Goal: Information Seeking & Learning: Check status

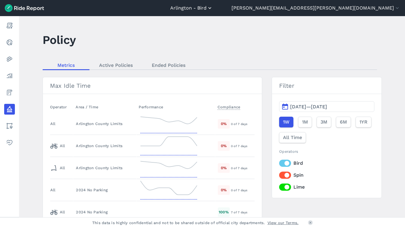
click at [213, 7] on button "Arlington - Bird" at bounding box center [191, 7] width 43 height 7
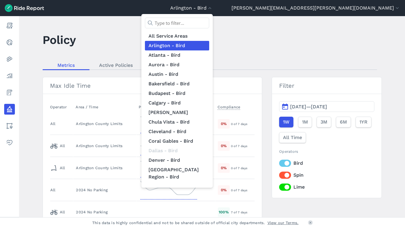
click at [209, 26] on input "text" at bounding box center [177, 23] width 64 height 11
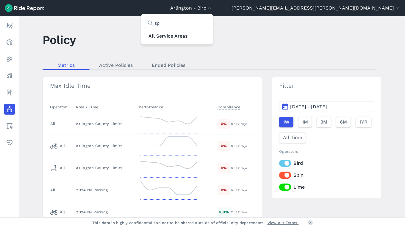
type input "s"
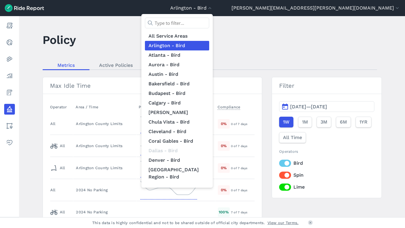
click at [233, 43] on div at bounding box center [202, 114] width 405 height 228
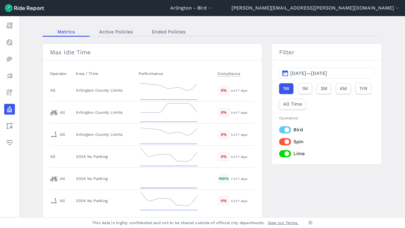
scroll to position [34, 0]
click at [286, 131] on label "Bird" at bounding box center [326, 128] width 95 height 7
click at [279, 129] on input "Bird" at bounding box center [279, 127] width 0 height 4
click at [286, 137] on div "Bird Spin Lime" at bounding box center [326, 140] width 95 height 31
click at [286, 140] on label "Spin" at bounding box center [326, 140] width 95 height 7
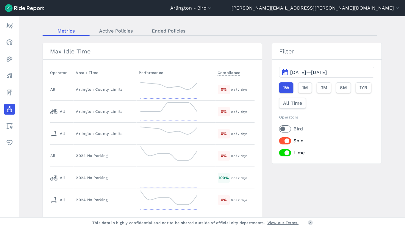
click at [279, 140] on input "Spin" at bounding box center [279, 139] width 0 height 4
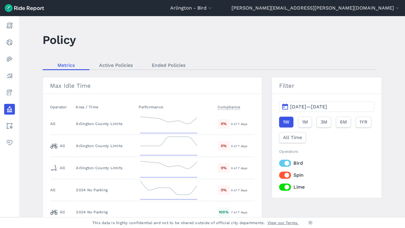
click at [288, 163] on label "Bird" at bounding box center [326, 162] width 95 height 7
click at [279, 163] on input "Bird" at bounding box center [279, 161] width 0 height 4
click at [287, 187] on label "Lime" at bounding box center [326, 186] width 95 height 7
click at [279, 187] on input "Lime" at bounding box center [279, 185] width 0 height 4
click at [306, 122] on span "1M" at bounding box center [305, 121] width 6 height 7
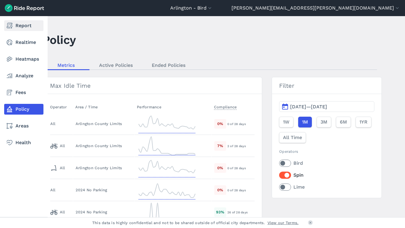
click at [15, 25] on link "Report" at bounding box center [23, 25] width 39 height 11
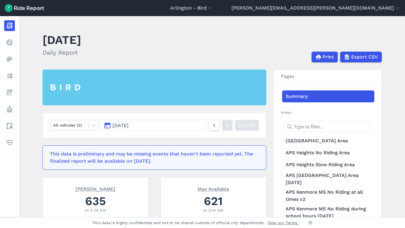
click at [70, 83] on h2 at bounding box center [155, 87] width 224 height 36
click at [213, 9] on icon "button" at bounding box center [210, 8] width 6 height 6
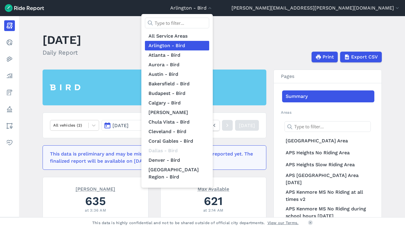
click at [220, 30] on div at bounding box center [202, 114] width 405 height 228
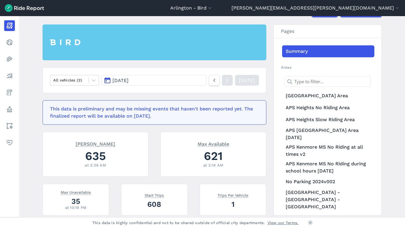
scroll to position [47, 0]
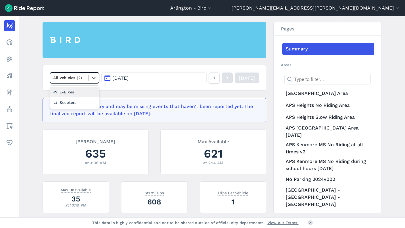
click at [80, 76] on div at bounding box center [69, 77] width 32 height 7
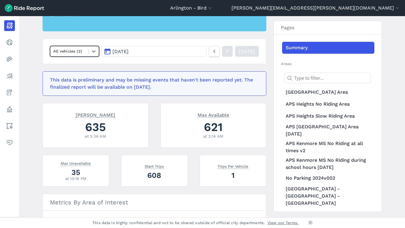
scroll to position [75, 0]
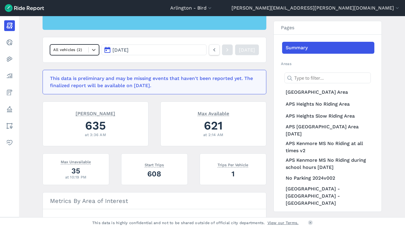
click at [158, 52] on button "[DATE]" at bounding box center [154, 49] width 105 height 11
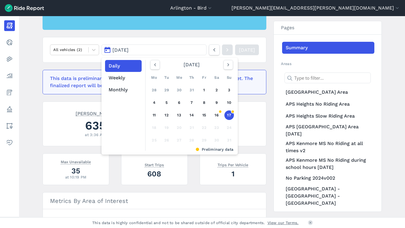
click at [158, 52] on button "[DATE]" at bounding box center [154, 49] width 105 height 11
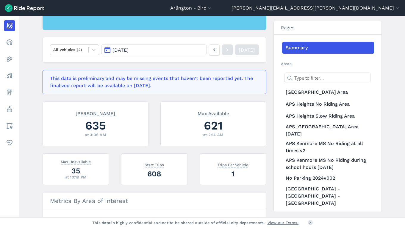
click at [158, 52] on button "[DATE]" at bounding box center [154, 49] width 105 height 11
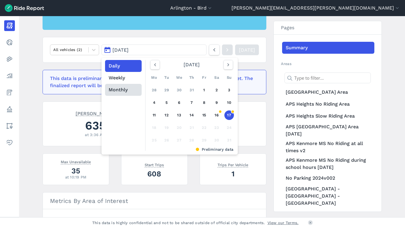
click at [125, 92] on button "Monthly" at bounding box center [123, 90] width 37 height 12
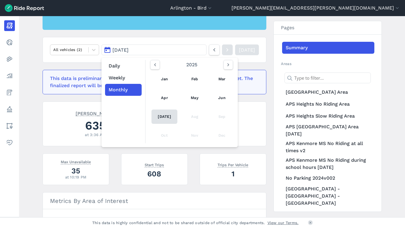
click at [162, 116] on link "Jul" at bounding box center [165, 116] width 26 height 14
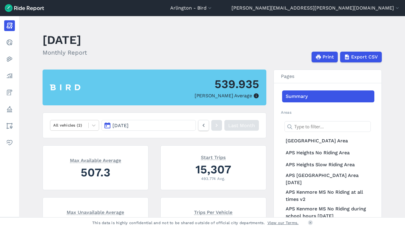
click at [147, 129] on button "Jul 2025" at bounding box center [149, 125] width 94 height 11
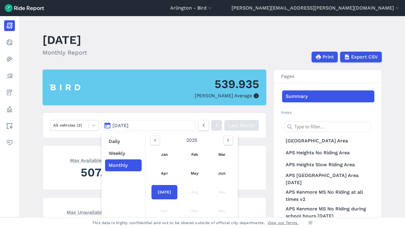
click at [191, 195] on div "Aug" at bounding box center [195, 192] width 21 height 14
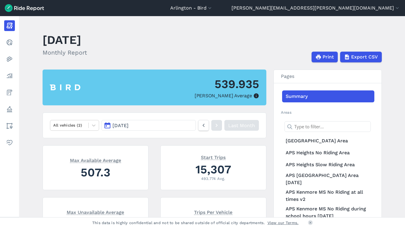
click at [350, 13] on header "Arlington - Bird All Service Areas Arlington - Bird Atlanta - Bird Aurora - Bir…" at bounding box center [202, 8] width 405 height 16
click at [350, 12] on header "Arlington - Bird All Service Areas Arlington - Bird Atlanta - Bird Aurora - Bir…" at bounding box center [202, 8] width 405 height 16
click at [347, 8] on button "[PERSON_NAME][EMAIL_ADDRESS][PERSON_NAME][DOMAIN_NAME]" at bounding box center [316, 7] width 169 height 7
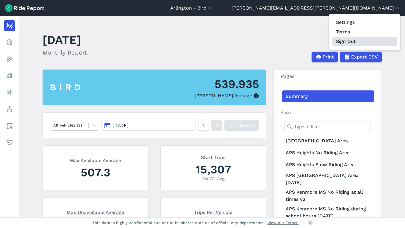
click at [347, 41] on button "Sign Out" at bounding box center [365, 42] width 64 height 10
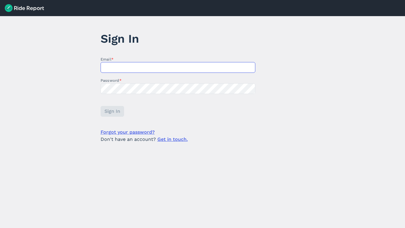
click at [147, 68] on input "Email *" at bounding box center [178, 67] width 155 height 11
type input "Lindsay.gutierrez@spin.pm"
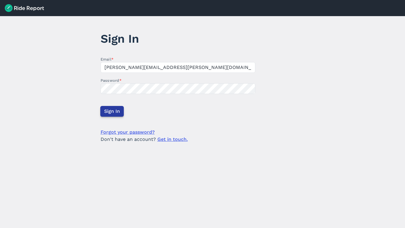
click at [119, 107] on button "Sign In" at bounding box center [112, 111] width 24 height 11
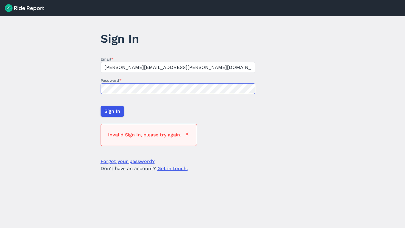
click at [73, 87] on main "Sign In Email * Lindsay.gutierrez@spin.pm Password * Sign In Invalid Sign In, p…" at bounding box center [202, 122] width 405 height 212
click button at bounding box center [187, 134] width 5 height 7
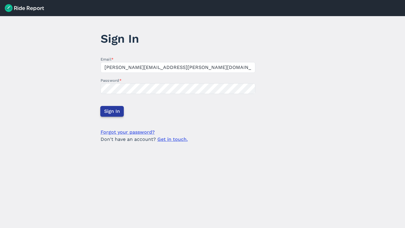
click at [112, 113] on span "Sign In" at bounding box center [112, 111] width 16 height 7
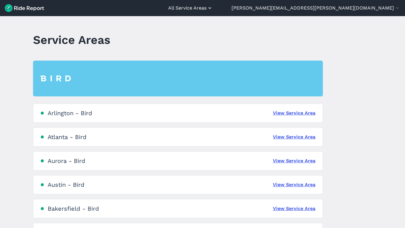
click at [213, 9] on button "All Service Areas" at bounding box center [190, 7] width 45 height 7
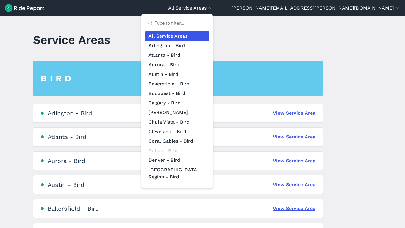
click at [357, 7] on div at bounding box center [202, 114] width 405 height 228
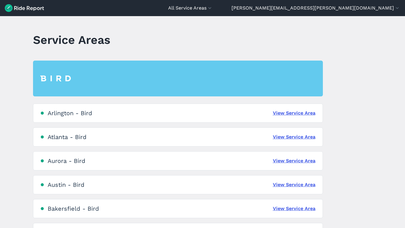
click at [357, 7] on button "[PERSON_NAME][EMAIL_ADDRESS][PERSON_NAME][DOMAIN_NAME]" at bounding box center [316, 7] width 169 height 7
click at [303, 113] on link "View Service Area" at bounding box center [294, 112] width 43 height 7
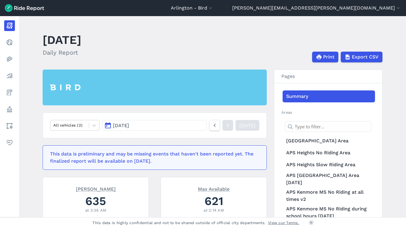
click at [167, 125] on button "[DATE]" at bounding box center [154, 125] width 105 height 11
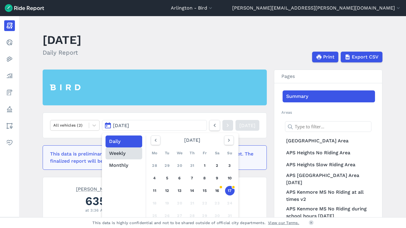
click at [122, 153] on button "Weekly" at bounding box center [123, 153] width 37 height 12
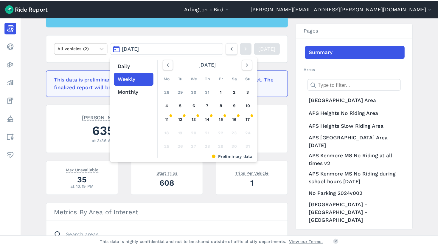
scroll to position [81, 0]
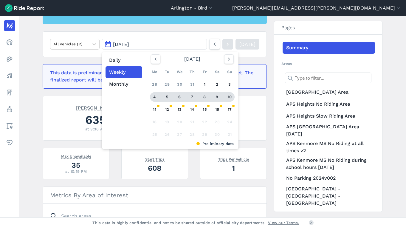
click at [152, 98] on div "4" at bounding box center [155, 97] width 10 height 10
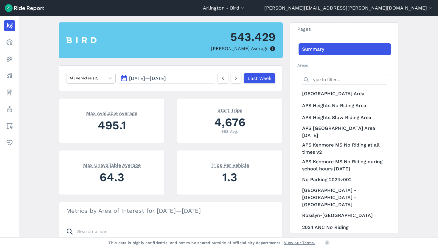
scroll to position [48, 0]
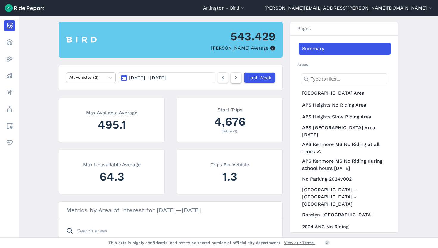
click at [235, 77] on icon at bounding box center [236, 77] width 7 height 7
